Goal: Navigation & Orientation: Find specific page/section

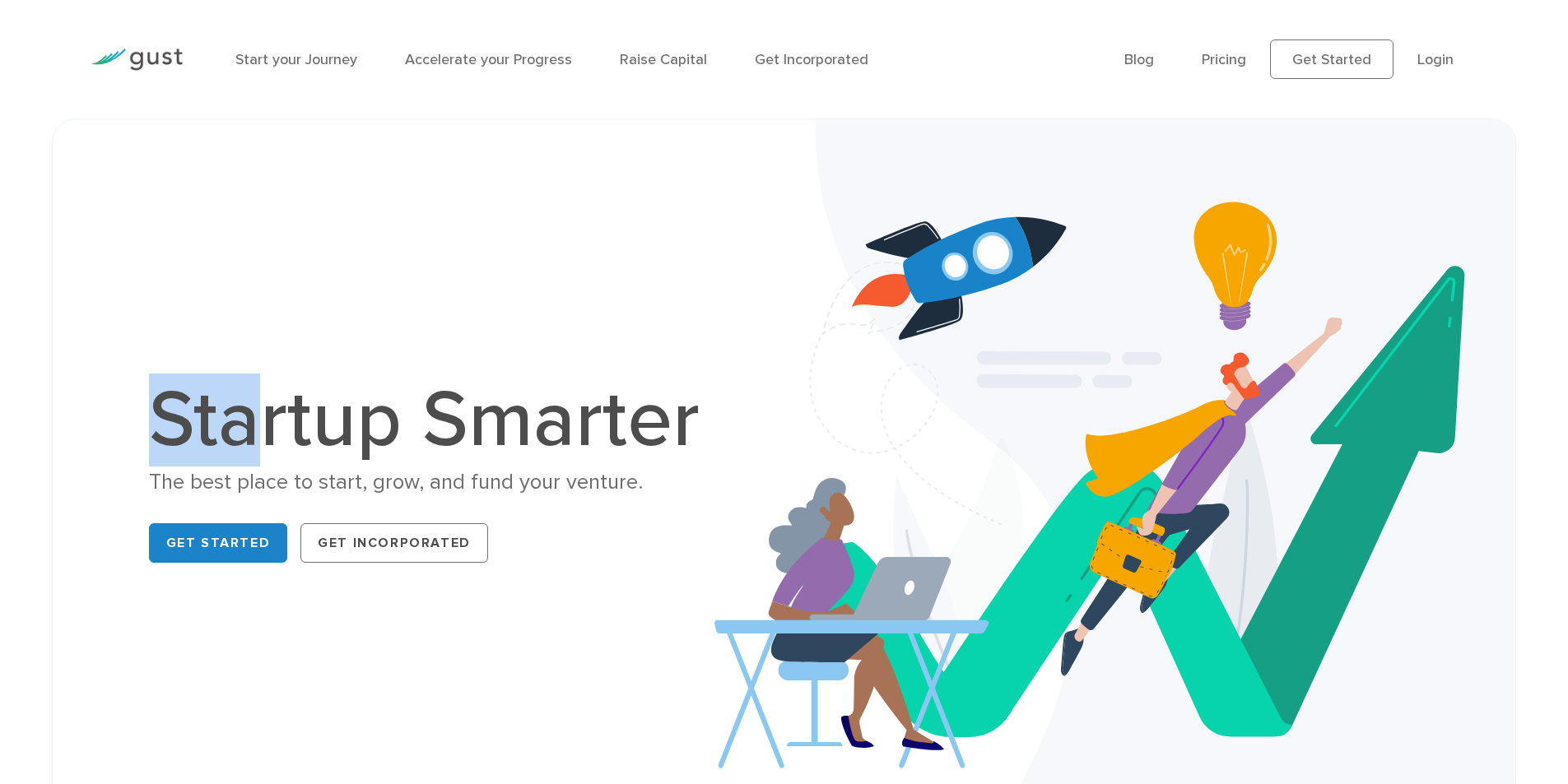
click at [4, 360] on div "Startup Smarter The best place to start, grow, and fund your venture. Get Start…" at bounding box center [784, 476] width 1568 height 715
click at [241, 432] on h1 "Startup Smarter" at bounding box center [433, 421] width 568 height 79
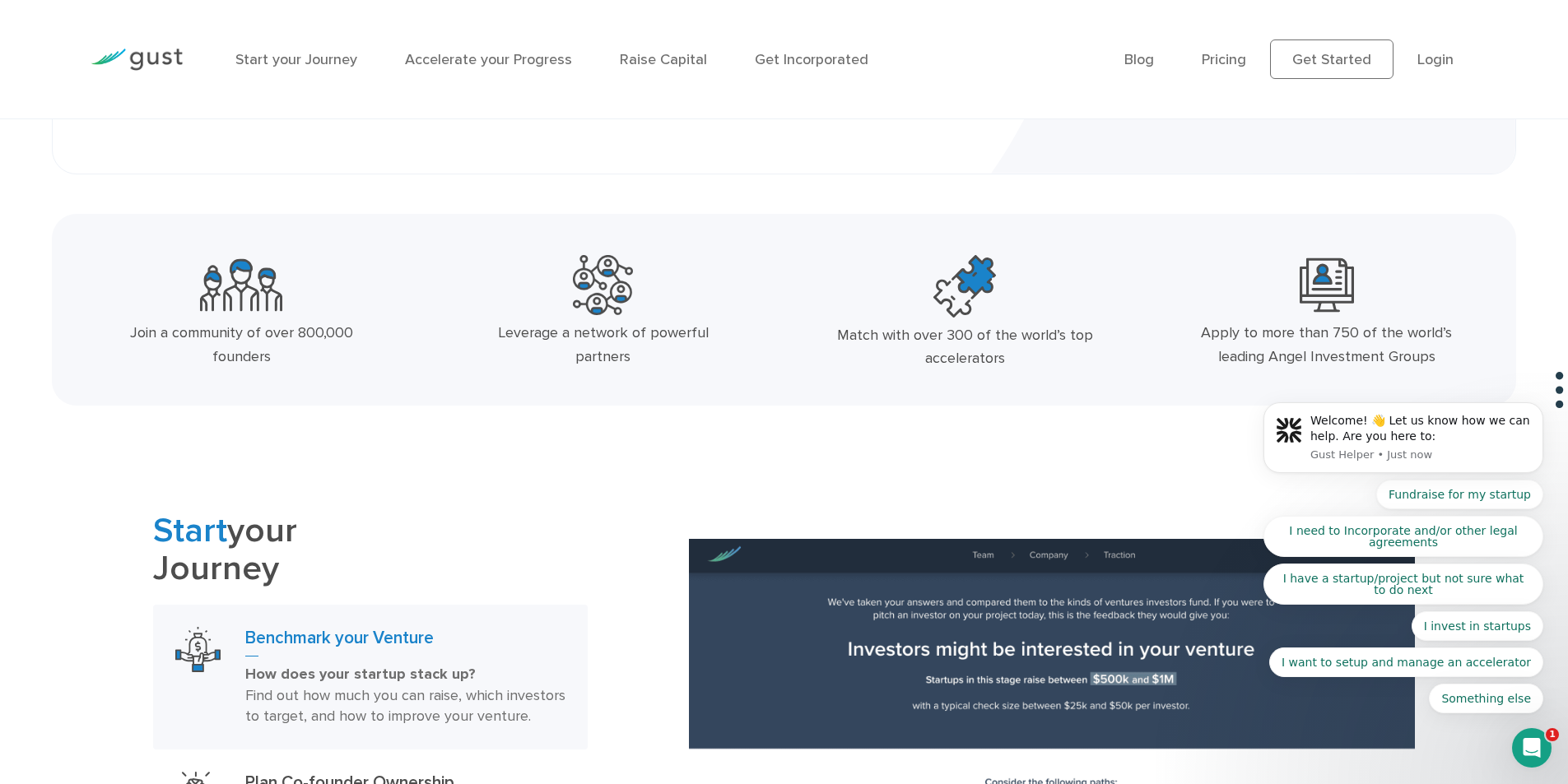
drag, startPoint x: 2211, startPoint y: 505, endPoint x: 1424, endPoint y: 348, distance: 802.5
click at [1262, 361] on body "Welcome! 👋 Let us know how we can help. Are you here to: Gust Helper • Just now…" at bounding box center [1403, 442] width 316 height 583
drag, startPoint x: 1442, startPoint y: 356, endPoint x: 520, endPoint y: 298, distance: 923.8
click html "Welcome! 👋 Let us know how we can help. Are you here to: Gust Helper • Just now…"
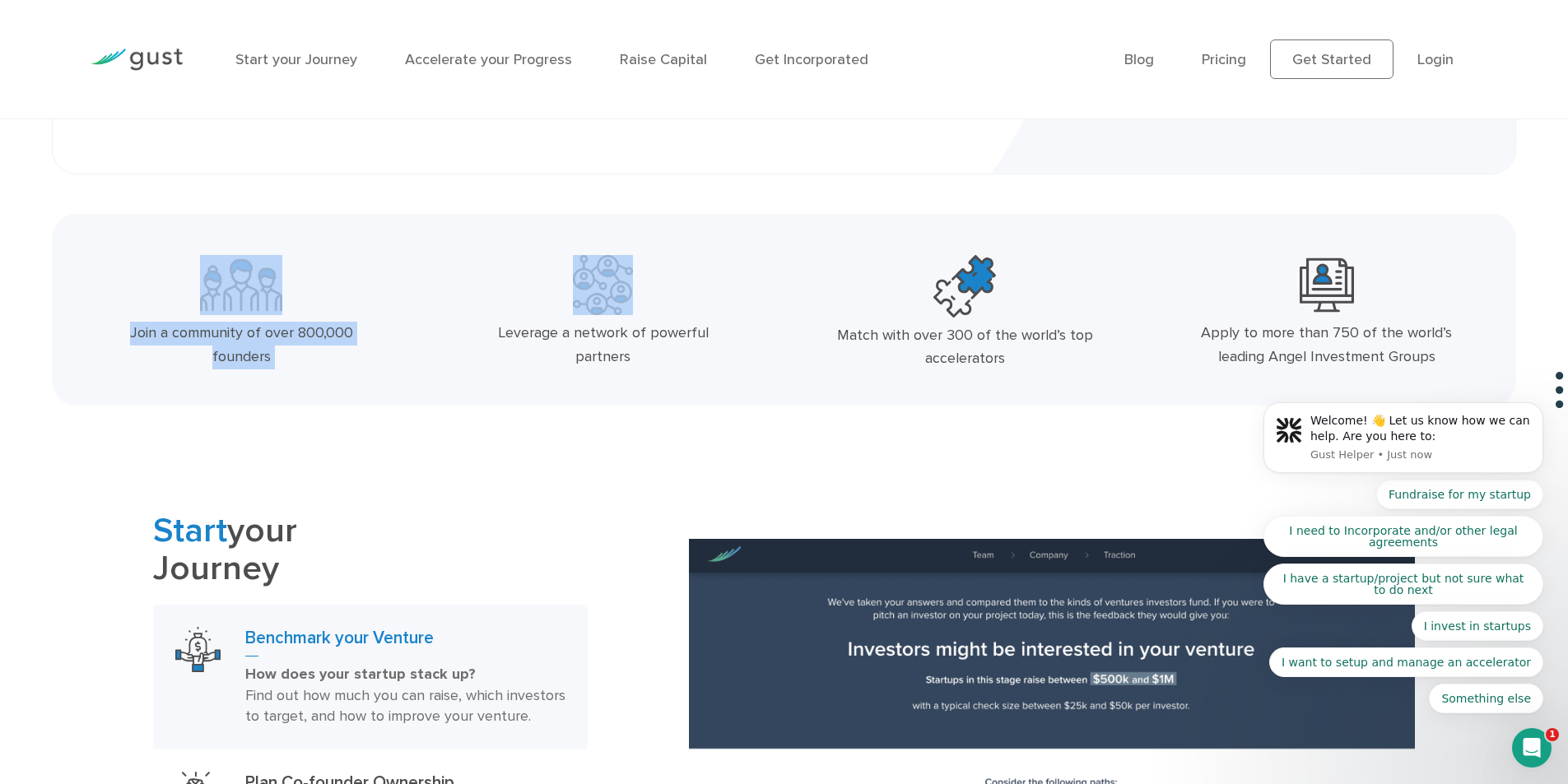
drag, startPoint x: 472, startPoint y: 320, endPoint x: 17, endPoint y: 309, distance: 455.1
click at [17, 309] on div "Join a community of over 800,000 founders Leverage a network of powerful partne…" at bounding box center [784, 310] width 1568 height 191
click at [415, 385] on div "Join a community of over 800,000 founders" at bounding box center [241, 316] width 362 height 136
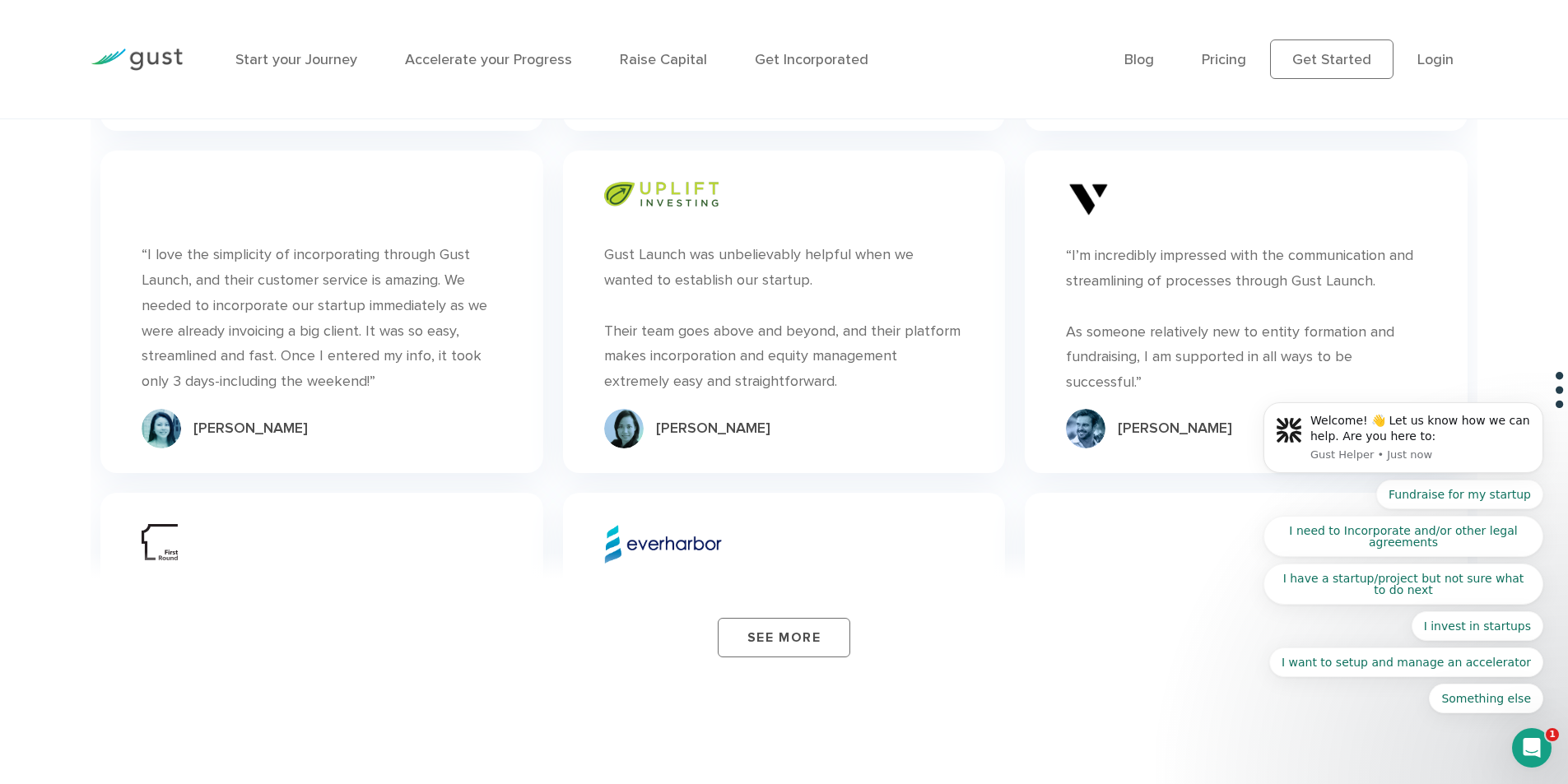
scroll to position [5514, 0]
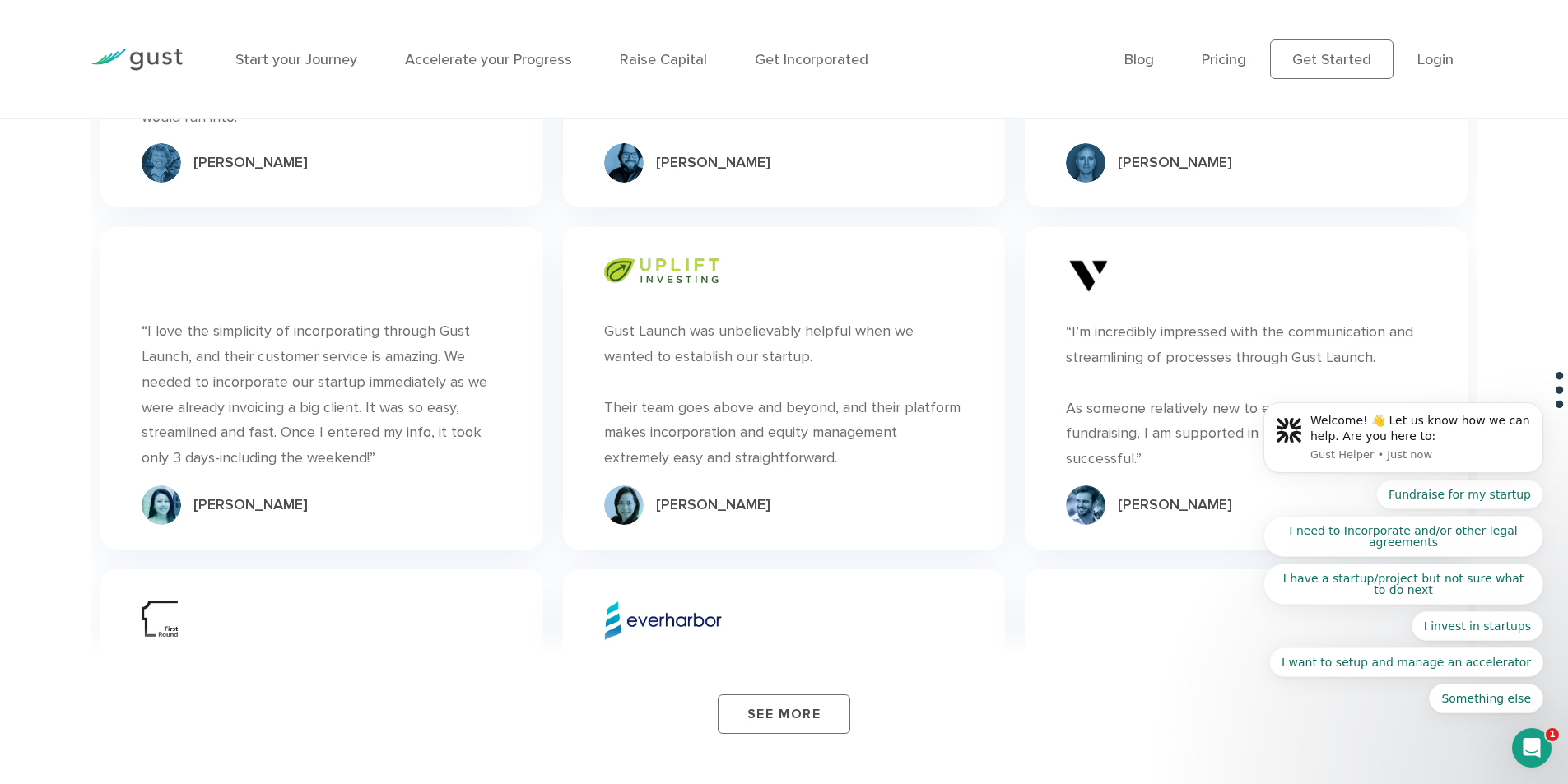
drag, startPoint x: 608, startPoint y: 329, endPoint x: 497, endPoint y: 497, distance: 201.4
click at [454, 494] on div "“ “Gust Launch is a sleek product for any entrepreneurs looking to manage their…" at bounding box center [784, 167] width 1387 height 1478
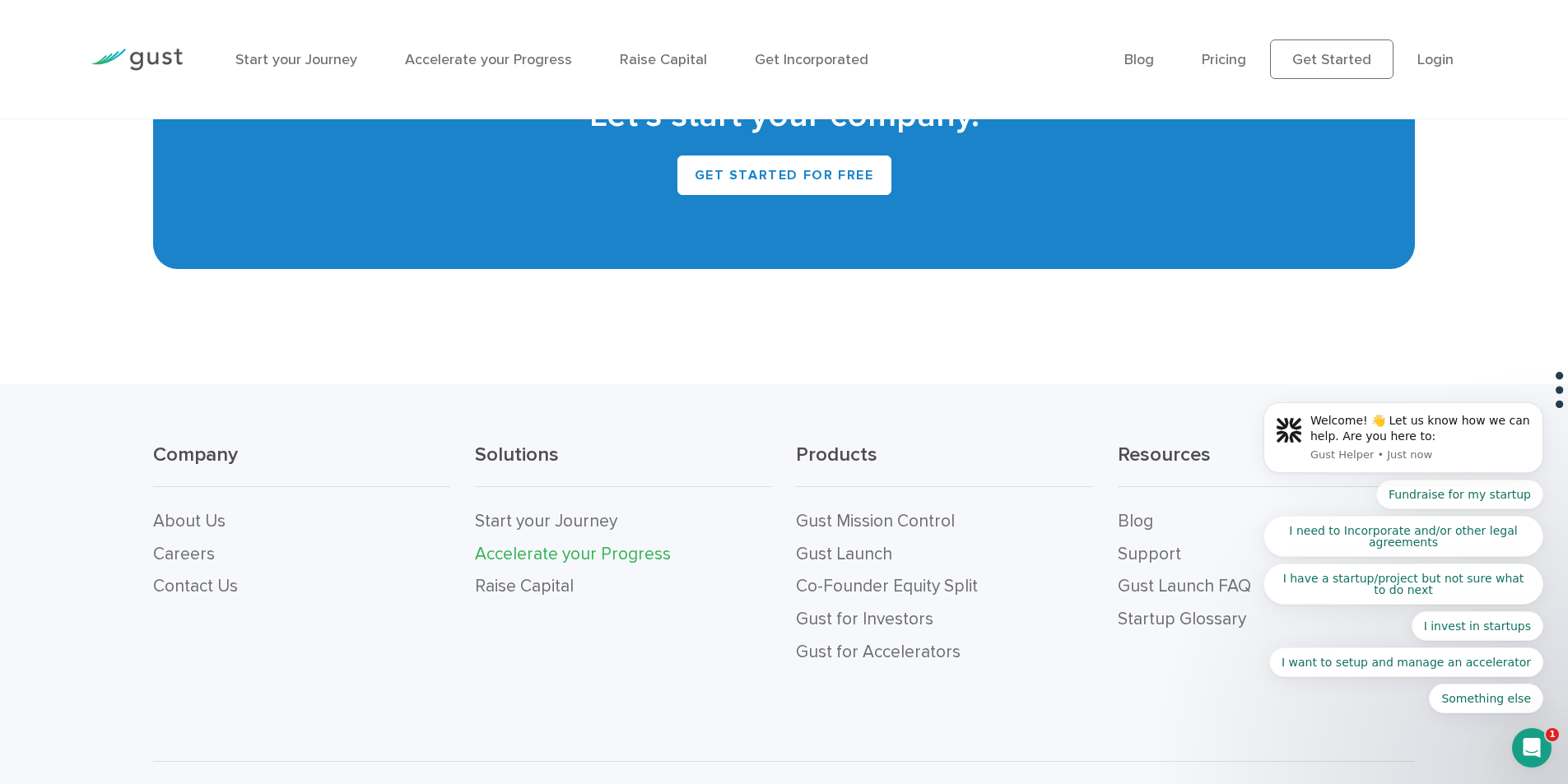
scroll to position [7333, 0]
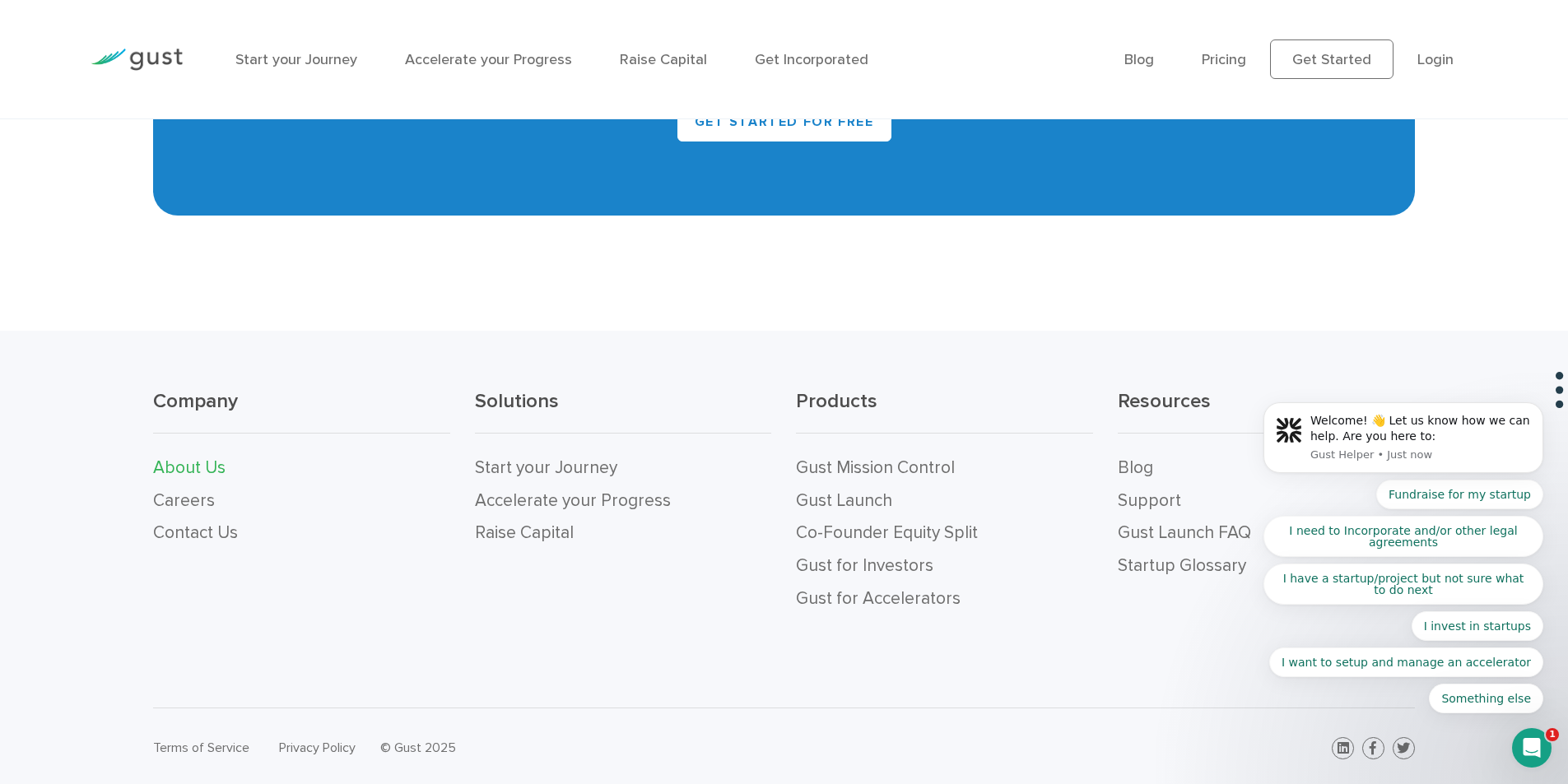
click at [201, 457] on link "About Us" at bounding box center [189, 467] width 72 height 20
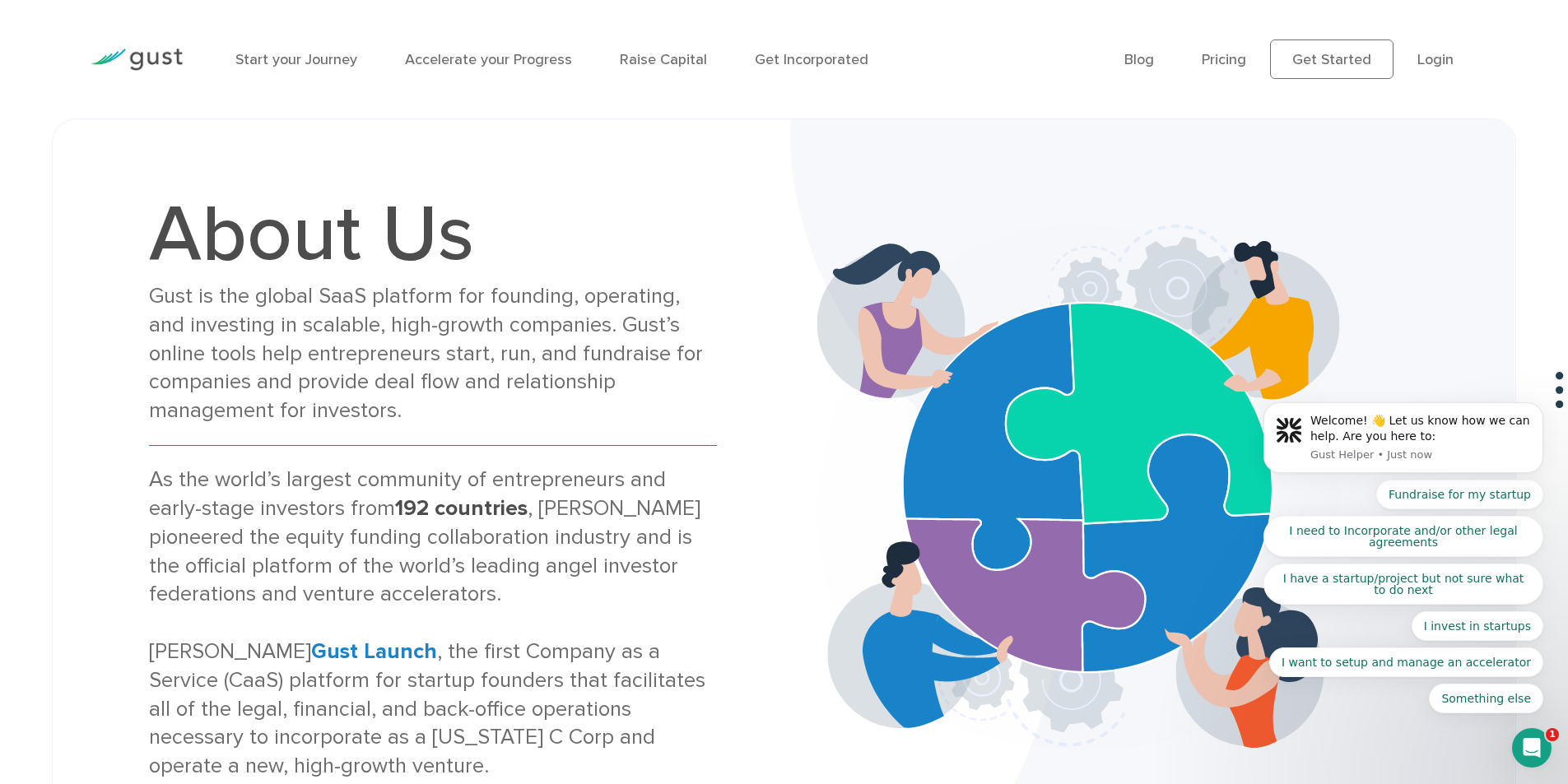
drag, startPoint x: 114, startPoint y: 220, endPoint x: 119, endPoint y: 205, distance: 15.8
click at [119, 205] on div "About Us Gust is the global SaaS platform for founding, operating, and investin…" at bounding box center [433, 487] width 703 height 586
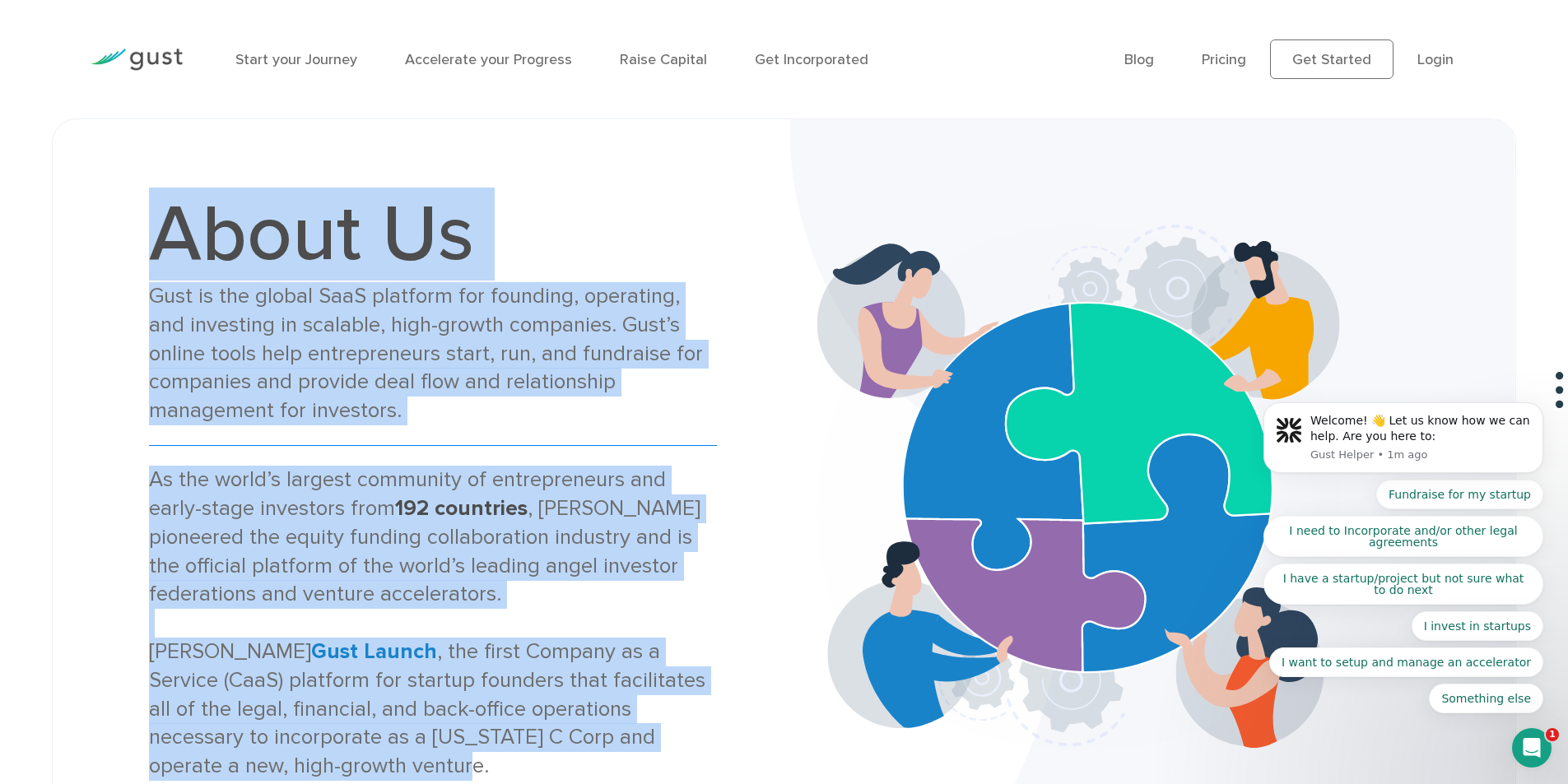
drag, startPoint x: 138, startPoint y: 247, endPoint x: 665, endPoint y: 725, distance: 711.5
click at [677, 764] on div "About Us Gust is the global SaaS platform for founding, operating, and investin…" at bounding box center [433, 487] width 703 height 586
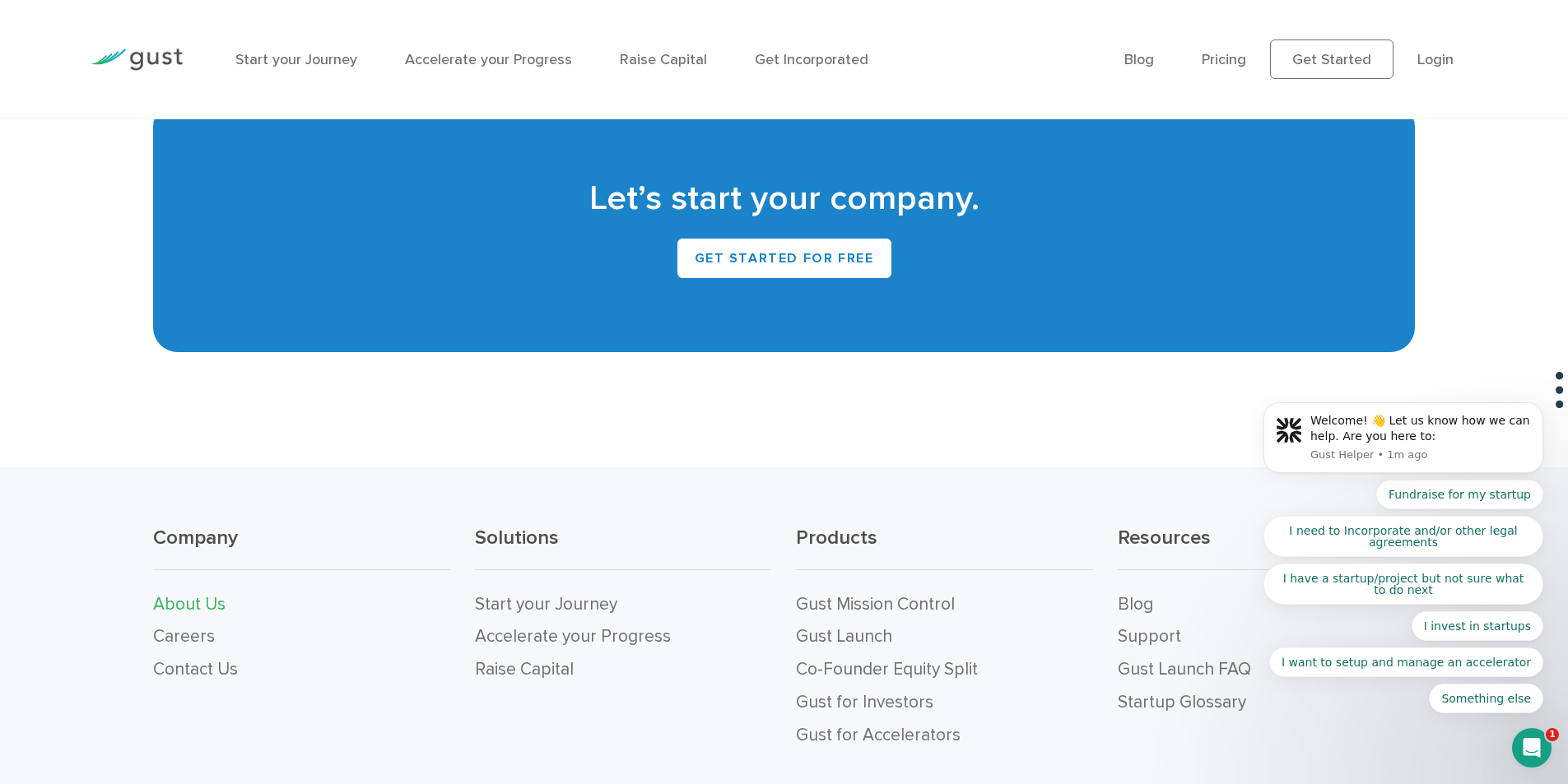
scroll to position [1805, 0]
